Goal: Task Accomplishment & Management: Use online tool/utility

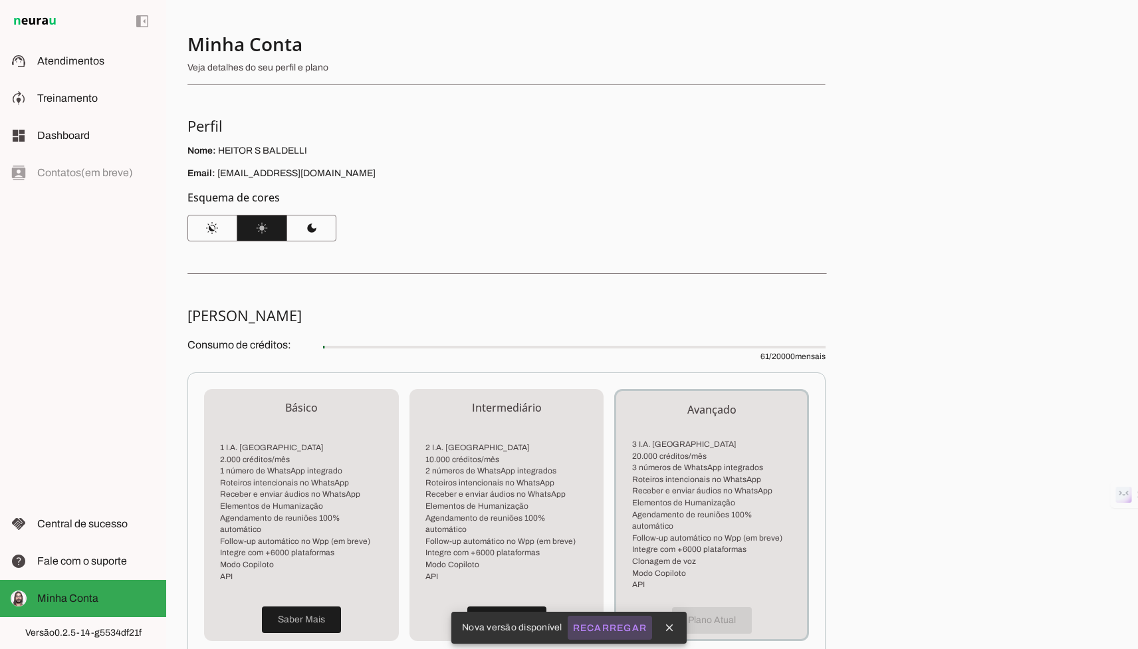
click at [0, 0] on slot "Recarregar" at bounding box center [0, 0] width 0 height 0
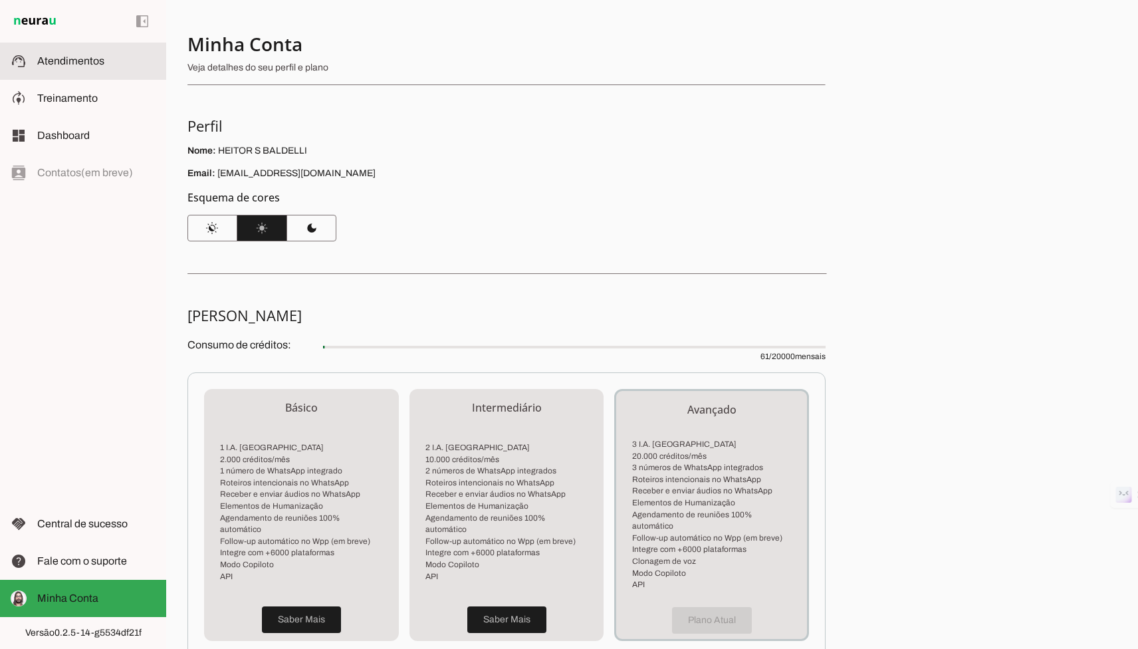
click at [100, 62] on span "Atendimentos" at bounding box center [70, 60] width 67 height 11
click at [66, 70] on md-item "support_agent Atendimentos Atendimentos" at bounding box center [83, 61] width 166 height 37
click at [228, 94] on section "Minha Conta Veja detalhes do seu perfil e plano Perfil Nome: HEITOR S BALDELLI …" at bounding box center [506, 136] width 638 height 209
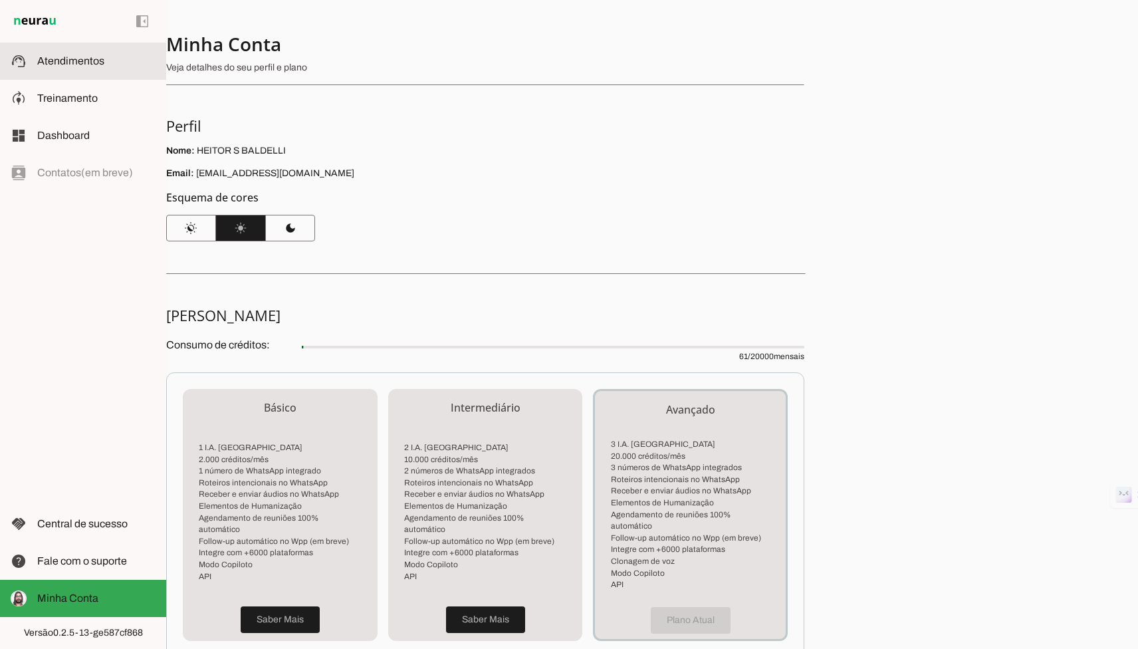
click at [47, 64] on span "Atendimentos" at bounding box center [70, 60] width 67 height 11
